Goal: Book appointment/travel/reservation

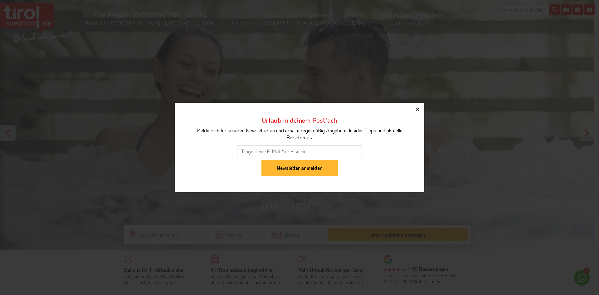
click at [419, 112] on icon "button" at bounding box center [416, 109] width 7 height 7
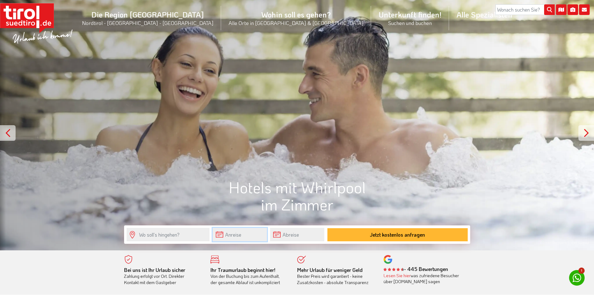
click at [229, 232] on input "text" at bounding box center [240, 234] width 54 height 13
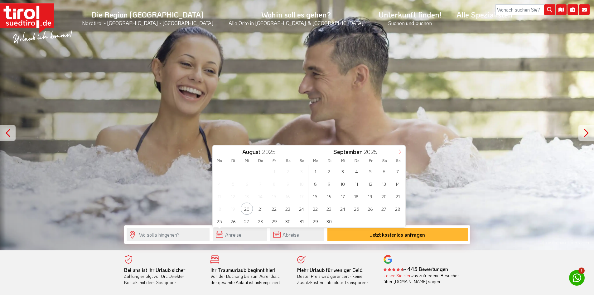
click at [402, 151] on icon at bounding box center [400, 151] width 4 height 4
click at [311, 210] on span "17" at bounding box center [315, 208] width 12 height 12
click at [266, 210] on span "20" at bounding box center [260, 208] width 12 height 12
type input "[DATE]"
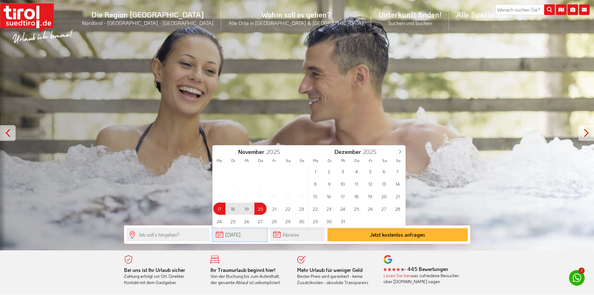
type input "[DATE]"
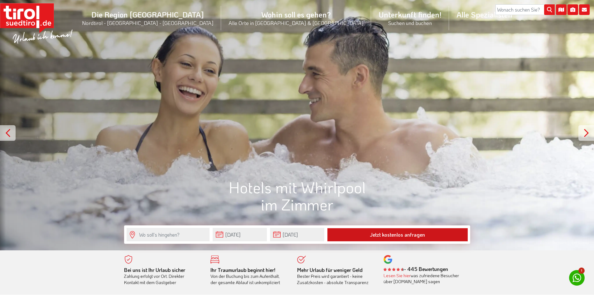
click at [377, 235] on button "Jetzt kostenlos anfragen" at bounding box center [397, 234] width 140 height 13
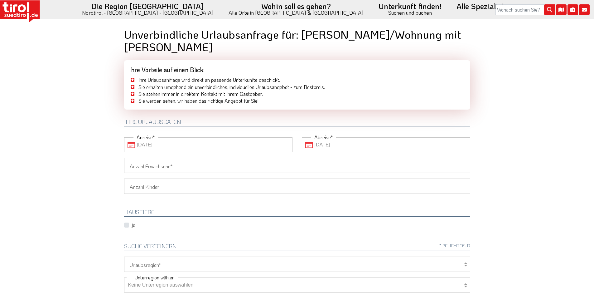
click at [142, 158] on input "Anzahl Erwachsene" at bounding box center [297, 165] width 346 height 15
type input "2"
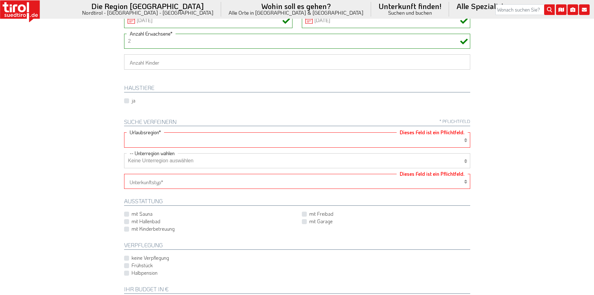
scroll to position [125, 0]
click at [174, 132] on select "[GEOGRAPHIC_DATA]/Nordtirol Osttirol [GEOGRAPHIC_DATA] Tirols Nachbarn" at bounding box center [297, 139] width 346 height 15
select select "7272"
click at [124, 132] on select "[GEOGRAPHIC_DATA]/Nordtirol Osttirol [GEOGRAPHIC_DATA] Tirols Nachbarn" at bounding box center [297, 139] width 346 height 15
click at [148, 152] on select "Keine Unterregion auswählen Achensee Alpbachtal & Tiroler Seenland [GEOGRAPHIC_…" at bounding box center [297, 159] width 346 height 15
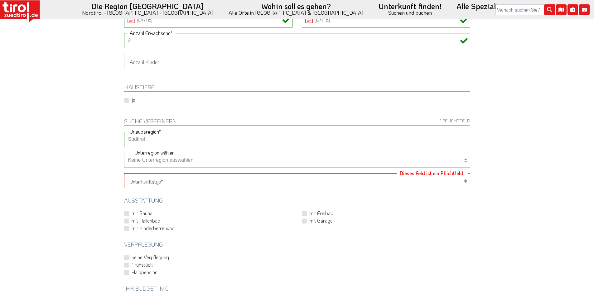
click at [99, 142] on body "Die Region [GEOGRAPHIC_DATA] [GEOGRAPHIC_DATA] - [GEOGRAPHIC_DATA] - [GEOGRAPHI…" at bounding box center [297, 22] width 594 height 295
click at [153, 173] on select "Hotel 1-3 Sterne Hotel 4-5 Sterne Ferienwohnung Chalet/Ferienhaus Bauernhöfe" at bounding box center [297, 180] width 346 height 15
select select "1_1-3"
click at [124, 173] on select "Hotel 1-3 Sterne Hotel 4-5 Sterne Ferienwohnung Chalet/Ferienhaus Bauernhöfe" at bounding box center [297, 180] width 346 height 15
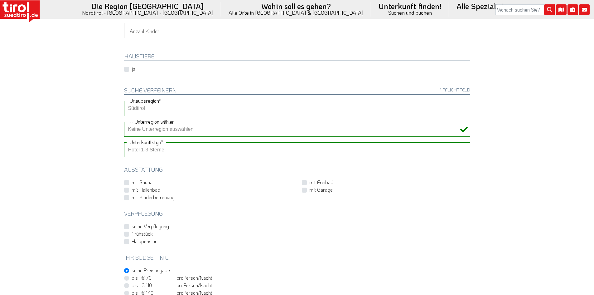
scroll to position [156, 0]
click at [132, 186] on label "mit Hallenbad" at bounding box center [146, 189] width 29 height 7
click at [125, 187] on input "mit Hallenbad" at bounding box center [209, 189] width 168 height 4
checkbox input "true"
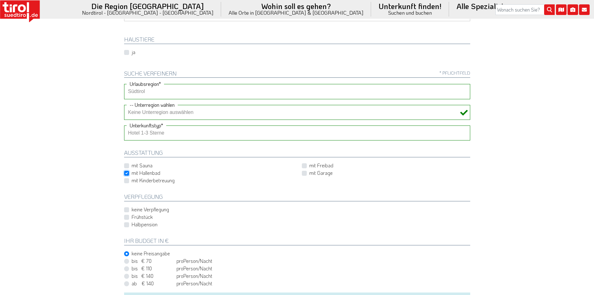
scroll to position [187, 0]
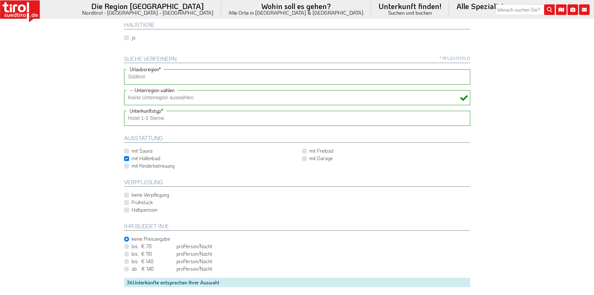
click at [134, 111] on select "Hotel 1-3 Sterne Hotel 4-5 Sterne Ferienwohnung Chalet/Ferienhaus Bauernhöfe" at bounding box center [297, 118] width 346 height 15
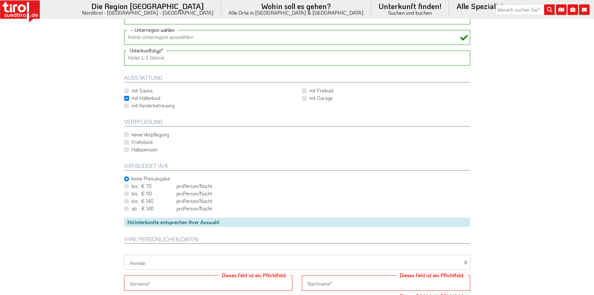
scroll to position [249, 0]
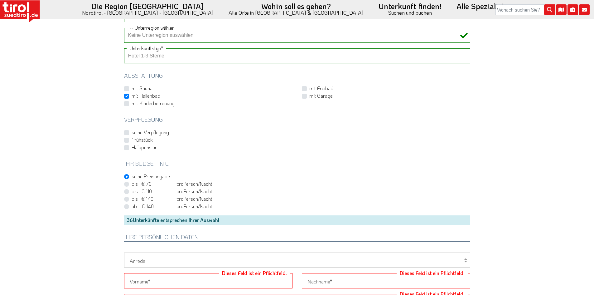
click at [132, 144] on label "Halbpension" at bounding box center [145, 147] width 26 height 7
click at [128, 145] on input "Halbpension" at bounding box center [298, 147] width 346 height 4
checkbox input "true"
click at [132, 136] on label "Frühstück" at bounding box center [142, 139] width 21 height 7
click at [125, 138] on input "Frühstück" at bounding box center [298, 140] width 346 height 4
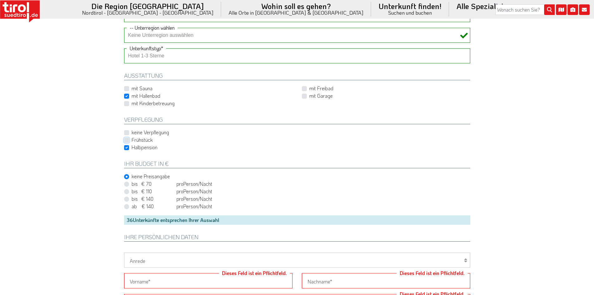
checkbox input "true"
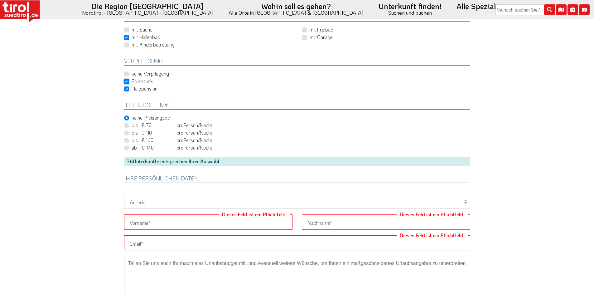
scroll to position [312, 0]
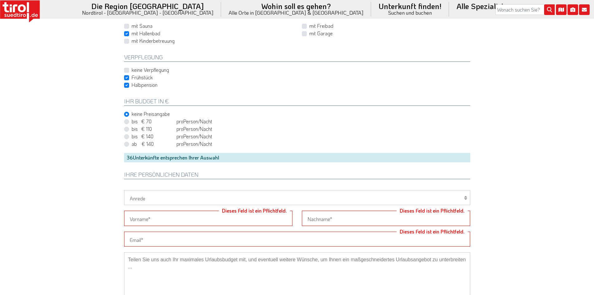
click at [132, 125] on label "bis € 110 bis CHF 103 pro Person Einheit /Nacht" at bounding box center [172, 128] width 81 height 7
click at [126, 127] on input "bis € 110 bis CHF 103 pro Person Einheit /Nacht" at bounding box center [298, 129] width 346 height 4
radio input "true"
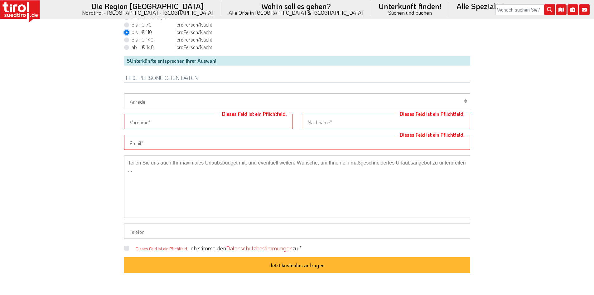
scroll to position [530, 0]
